Goal: Information Seeking & Learning: Stay updated

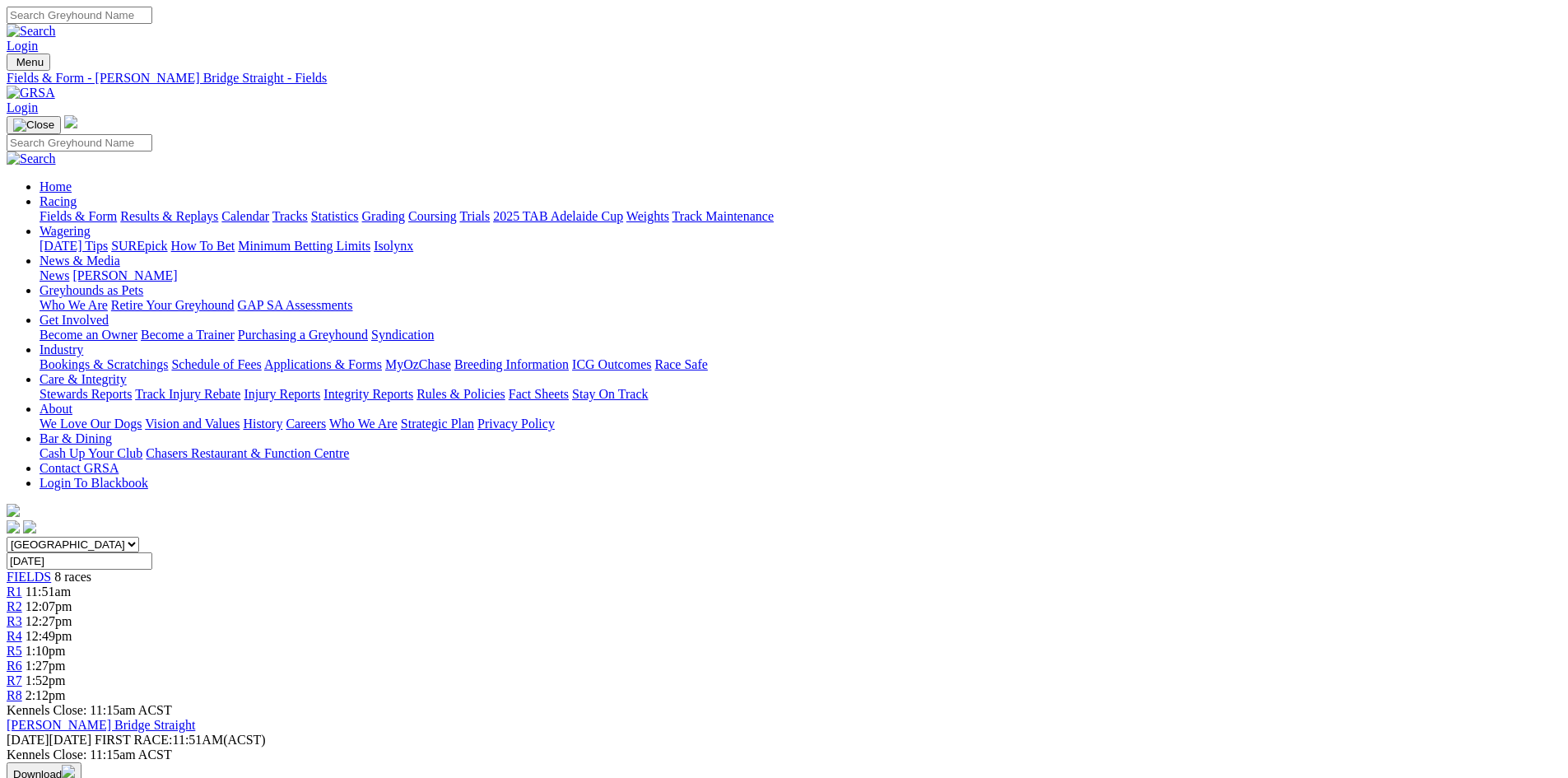
click at [132, 387] on link "Stewards Reports" at bounding box center [85, 394] width 92 height 14
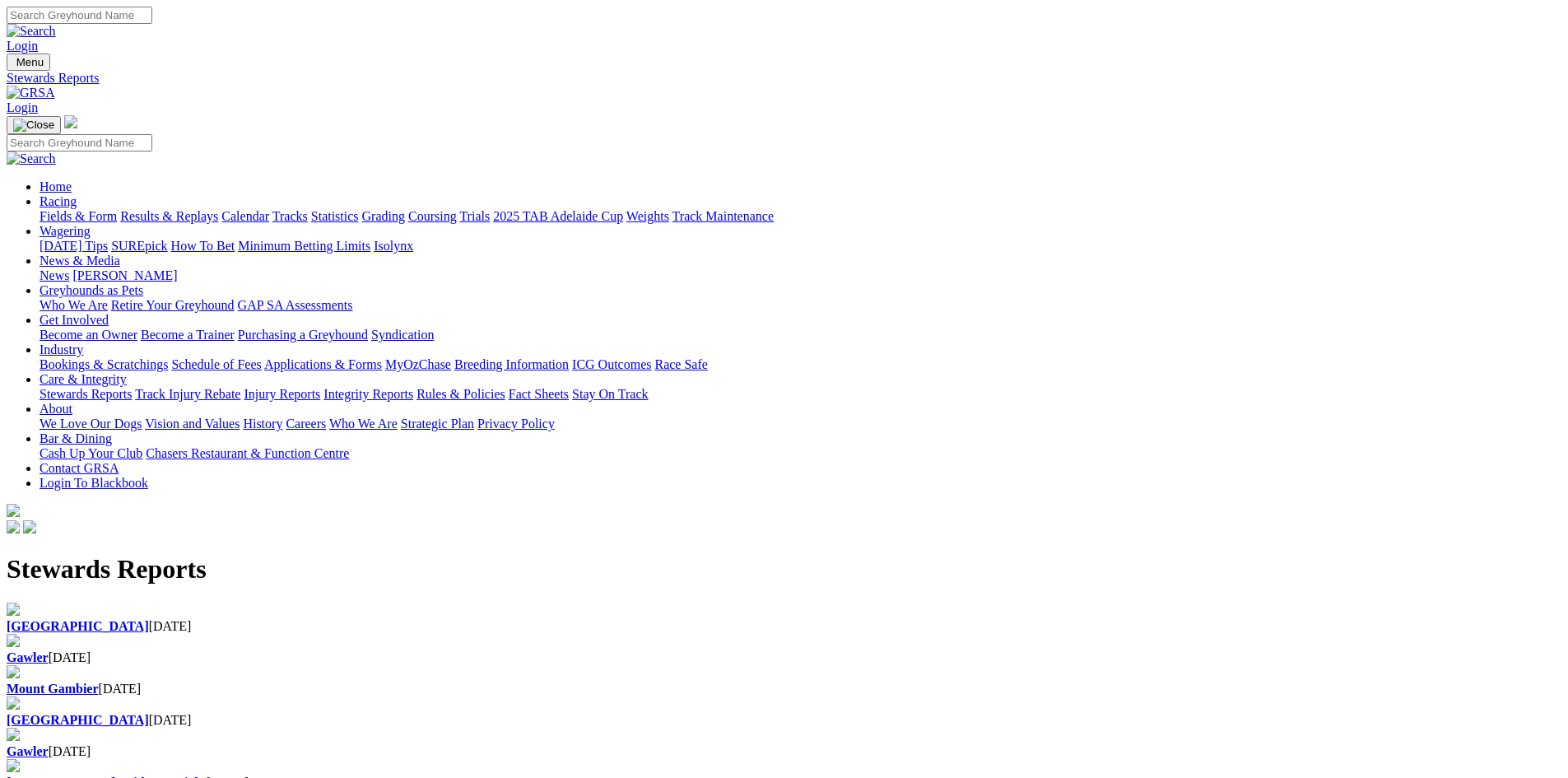
click at [583, 634] on div "Gawler 15 Aug 2025" at bounding box center [784, 649] width 1555 height 32
click at [149, 620] on b "[GEOGRAPHIC_DATA]" at bounding box center [78, 626] width 142 height 14
click at [206, 775] on b "[PERSON_NAME] Bridge Straight" at bounding box center [107, 782] width 200 height 14
click at [55, 85] on img at bounding box center [31, 92] width 49 height 14
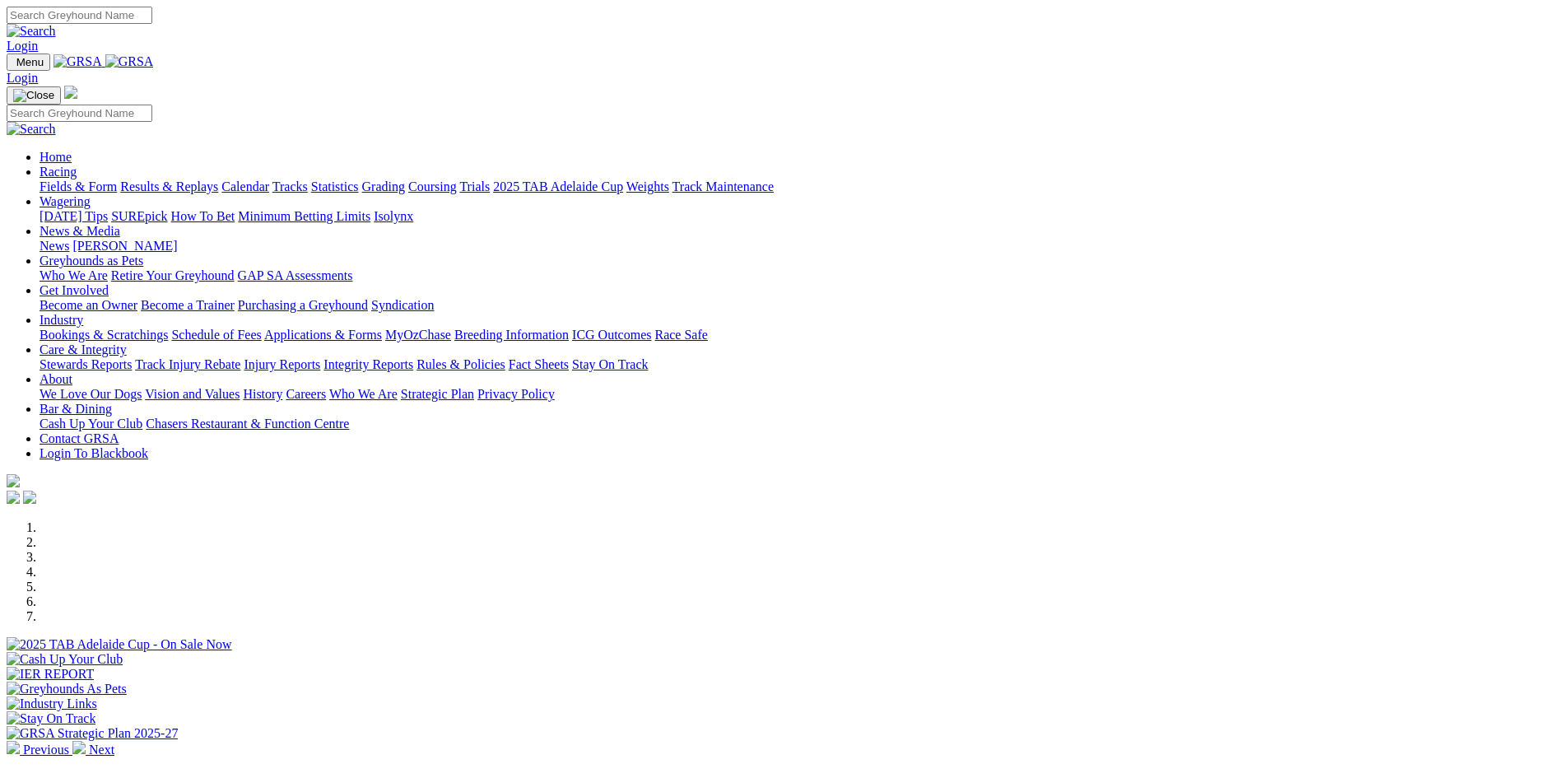
scroll to position [412, 0]
